Goal: Share content: Distribute website content to other platforms or users

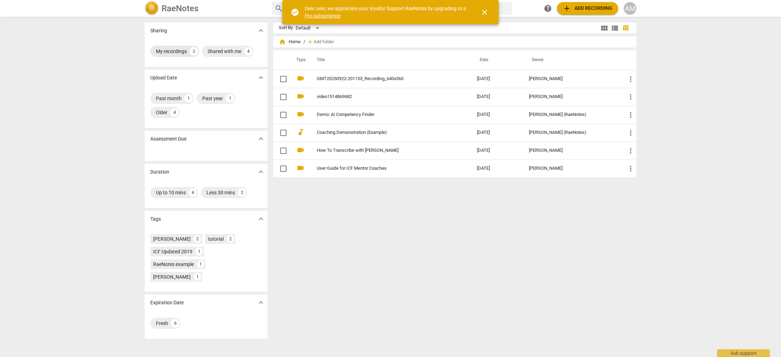
click at [180, 53] on div "My recordings" at bounding box center [171, 51] width 31 height 7
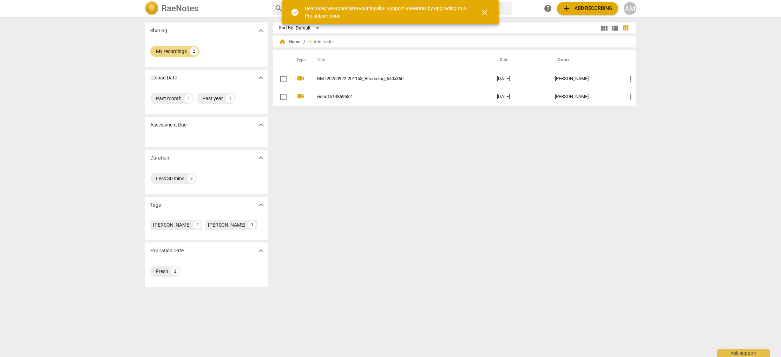
click at [484, 12] on span "close" at bounding box center [484, 12] width 8 height 8
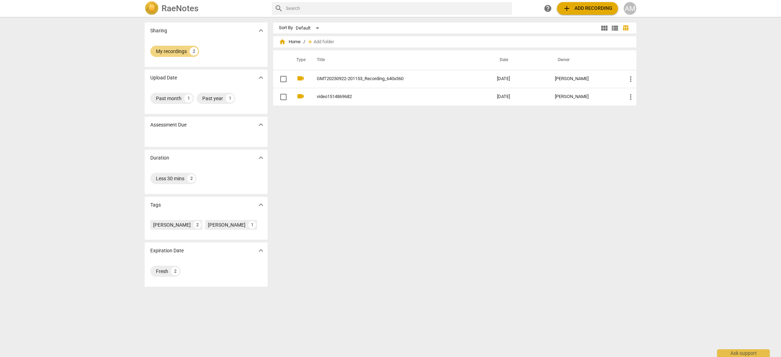
click at [173, 7] on h2 "RaeNotes" at bounding box center [180, 9] width 37 height 10
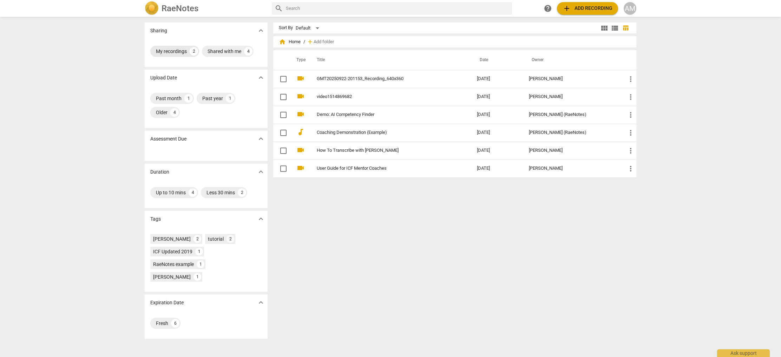
click at [179, 53] on div "My recordings" at bounding box center [171, 51] width 31 height 7
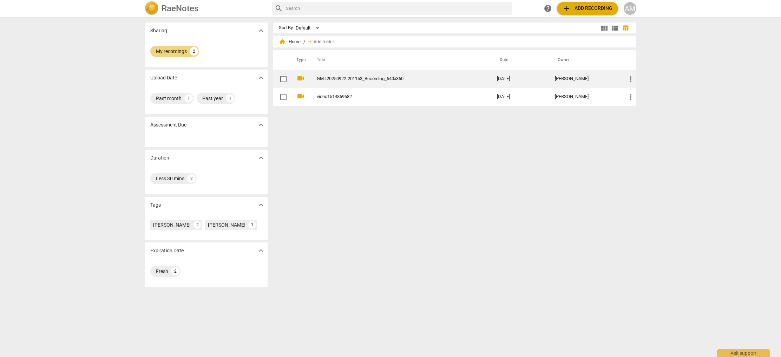
click at [282, 78] on input "checkbox" at bounding box center [283, 79] width 15 height 8
checkbox input "false"
click at [629, 78] on span "more_vert" at bounding box center [631, 79] width 8 height 8
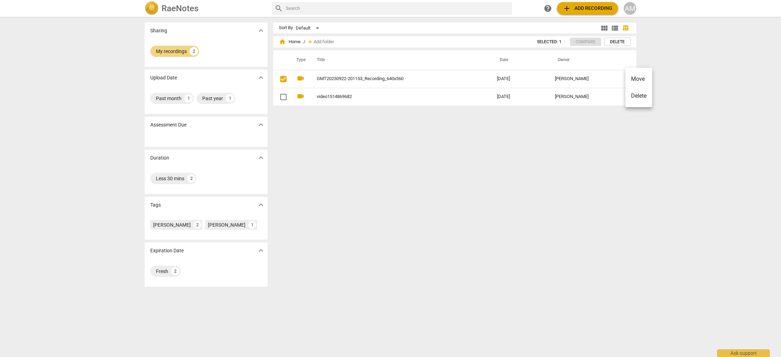
drag, startPoint x: 613, startPoint y: 79, endPoint x: 541, endPoint y: 81, distance: 72.4
click at [613, 79] on div at bounding box center [390, 178] width 781 height 357
click at [629, 6] on div "AM" at bounding box center [630, 8] width 13 height 13
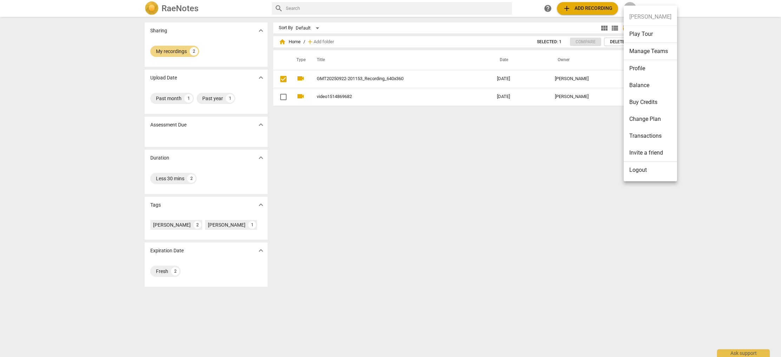
click at [641, 69] on li "Profile" at bounding box center [650, 68] width 53 height 17
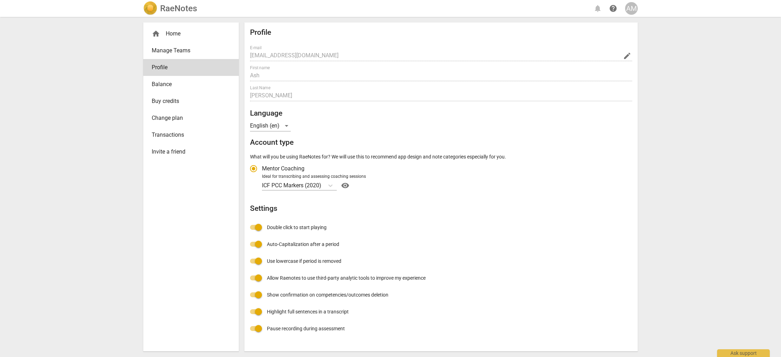
radio input "false"
click at [630, 9] on div "AM" at bounding box center [631, 8] width 13 height 13
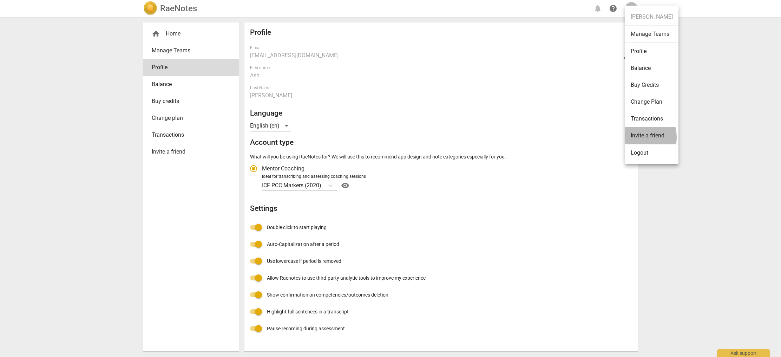
click at [635, 137] on li "Invite a friend" at bounding box center [651, 135] width 53 height 17
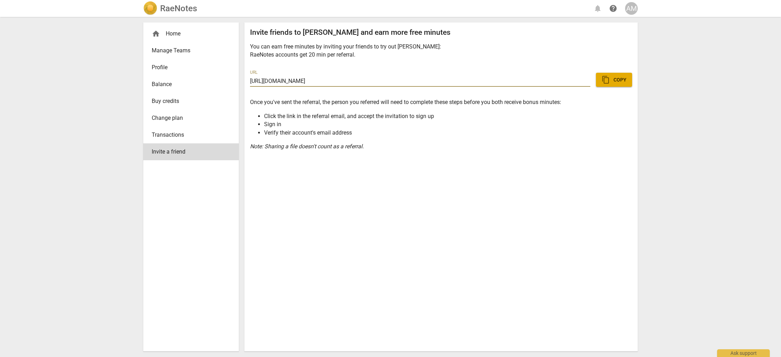
click at [109, 62] on div "RaeNotes notifications help AM home Home Manage Teams Profile Balance Buy credi…" at bounding box center [390, 178] width 781 height 357
click at [635, 8] on div "AM" at bounding box center [631, 8] width 13 height 13
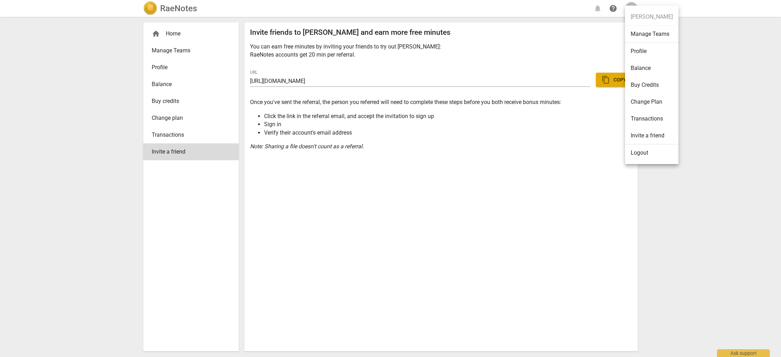
click at [650, 13] on ul "[PERSON_NAME] Manage Teams Profile Balance Buy Credits Change Plan Transactions…" at bounding box center [651, 85] width 53 height 158
click at [644, 51] on li "Profile" at bounding box center [651, 51] width 53 height 17
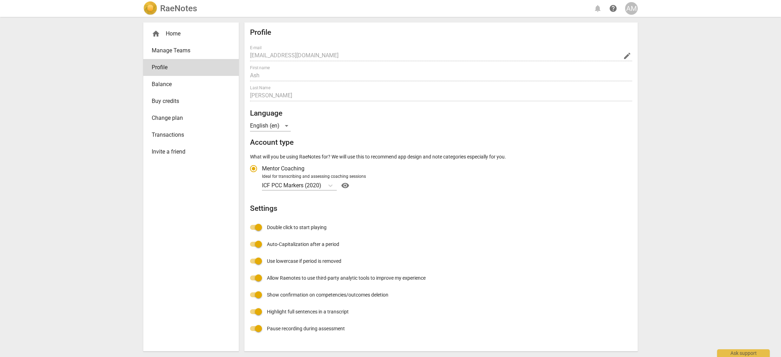
radio input "false"
click at [162, 35] on div "home Home" at bounding box center [188, 34] width 73 height 8
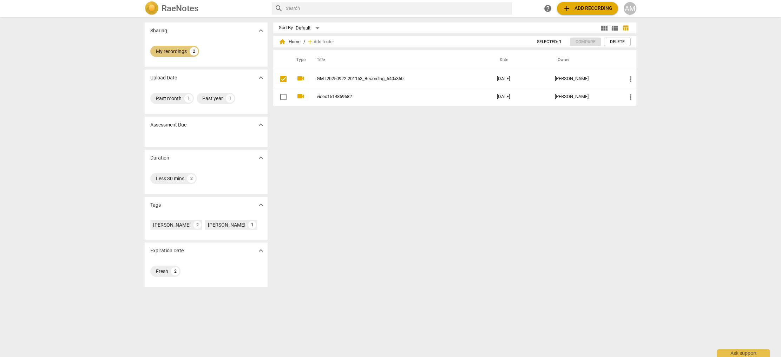
click at [170, 53] on div "My recordings" at bounding box center [171, 51] width 31 height 7
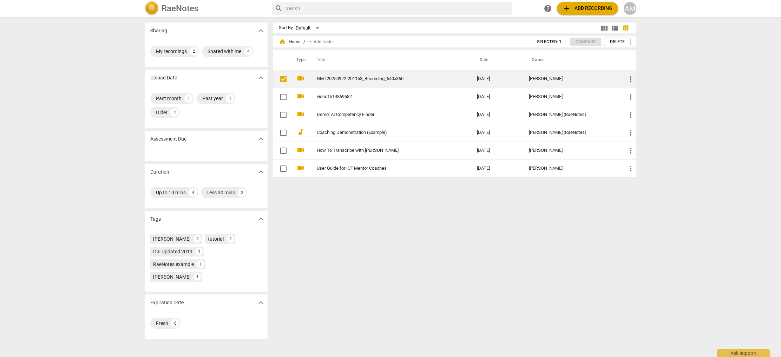
click at [341, 81] on link "GMT20250922-201153_Recording_640x360" at bounding box center [384, 78] width 135 height 5
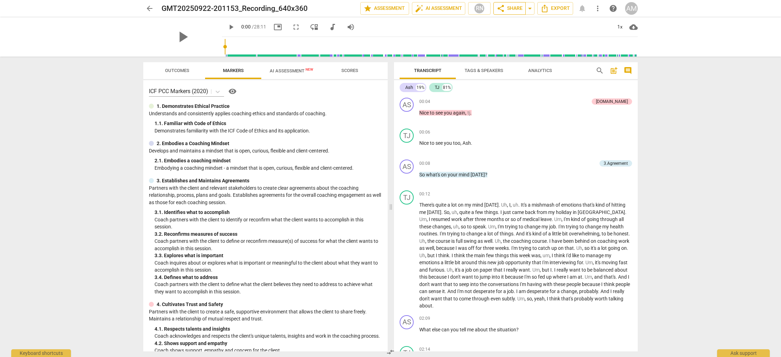
click at [509, 9] on span "share Share" at bounding box center [510, 8] width 26 height 8
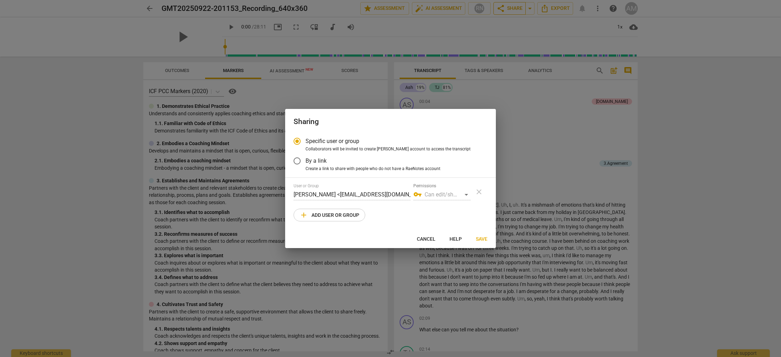
radio input "false"
click at [298, 161] on input "By a link" at bounding box center [297, 160] width 17 height 17
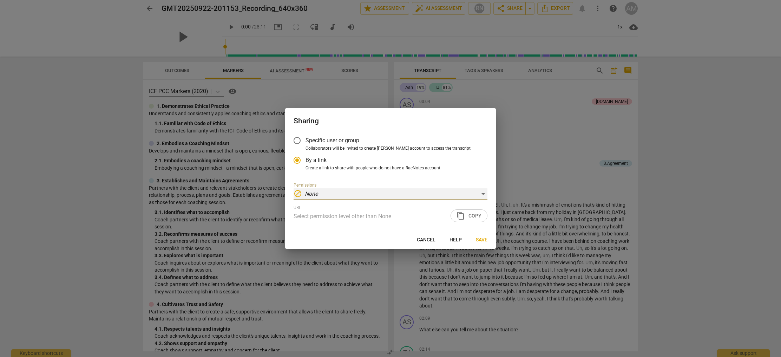
click at [329, 194] on div "block None" at bounding box center [391, 193] width 194 height 11
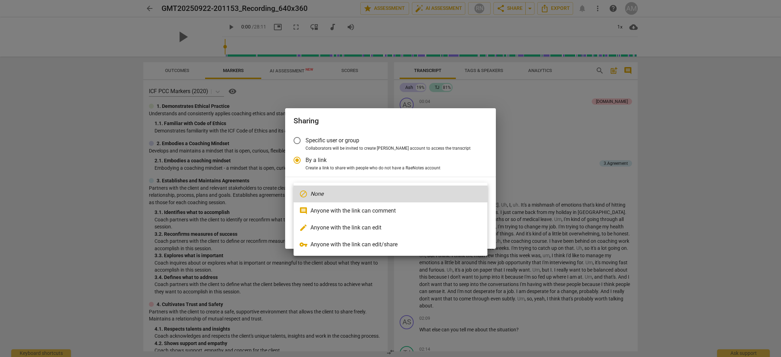
click at [338, 213] on li "comment Anyone with the link can comment" at bounding box center [391, 210] width 194 height 17
radio input "false"
type input "[URL][DOMAIN_NAME]"
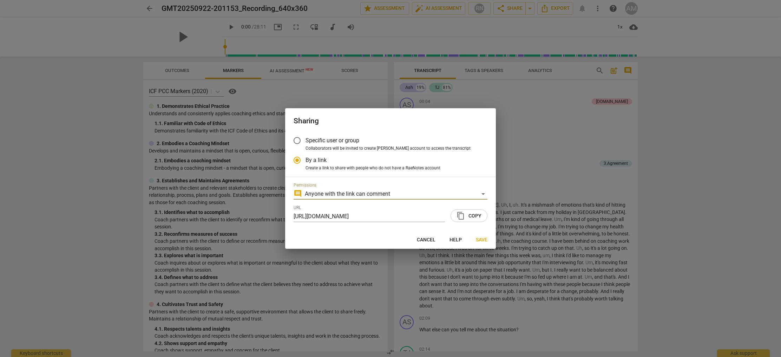
click at [479, 216] on span "content_copy Copy" at bounding box center [469, 215] width 25 height 8
click at [432, 238] on span "Cancel" at bounding box center [426, 239] width 19 height 7
radio input "false"
